Goal: Navigation & Orientation: Find specific page/section

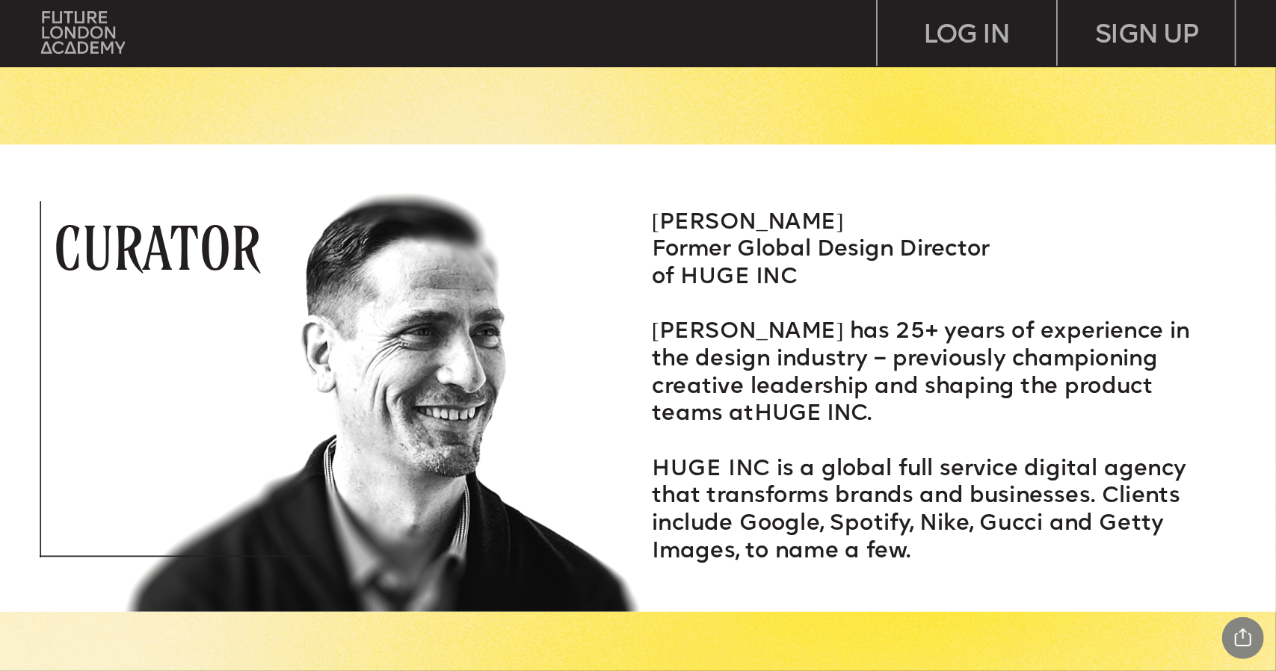
scroll to position [1868, 0]
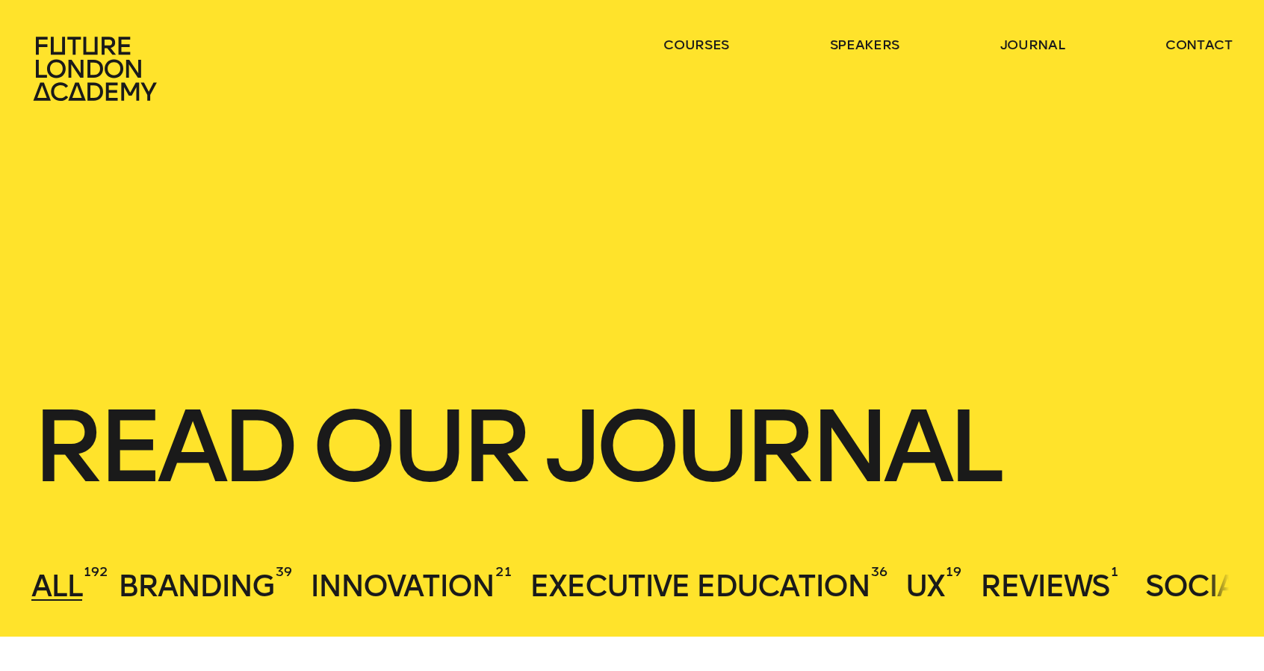
scroll to position [75, 0]
